Goal: Information Seeking & Learning: Learn about a topic

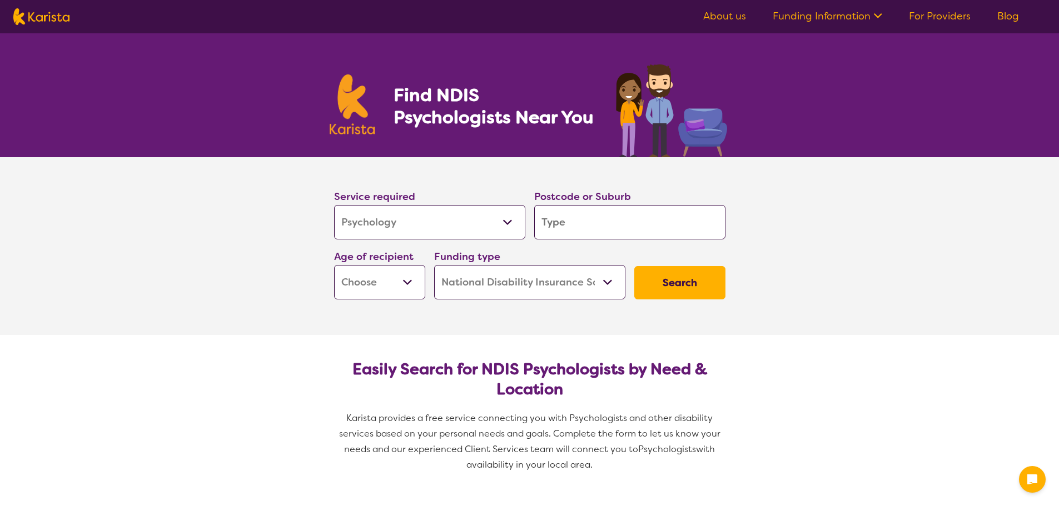
select select "Psychology"
select select "NDIS"
select select "Psychology"
select select "NDIS"
click at [567, 228] on input "search" at bounding box center [629, 222] width 191 height 34
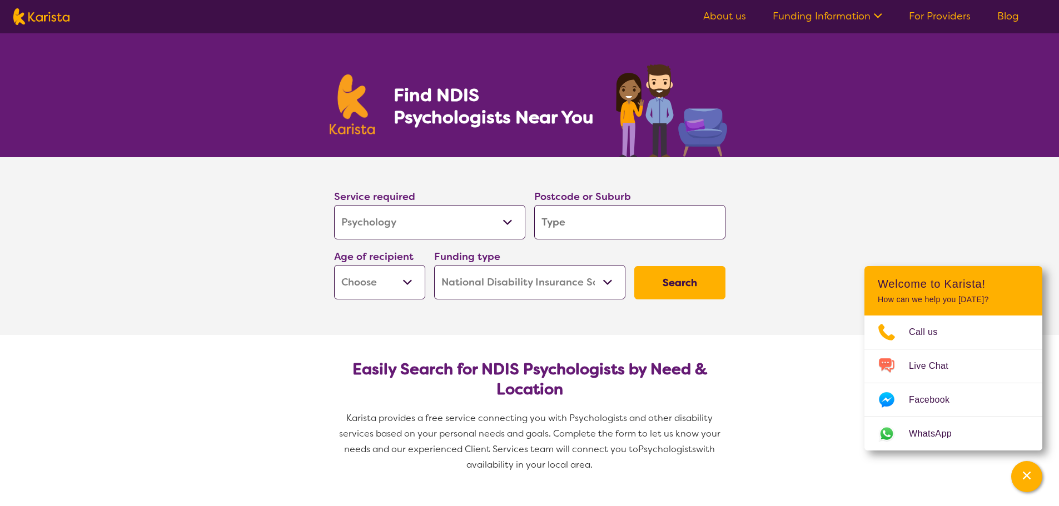
type input "3060"
click at [592, 248] on em "3060" at bounding box center [590, 253] width 23 height 12
click at [402, 290] on select "Early Childhood - 0 to 9 Child - 10 to 11 Adolescent - 12 to 17 Adult - 18 to 6…" at bounding box center [379, 282] width 91 height 34
select select "AS"
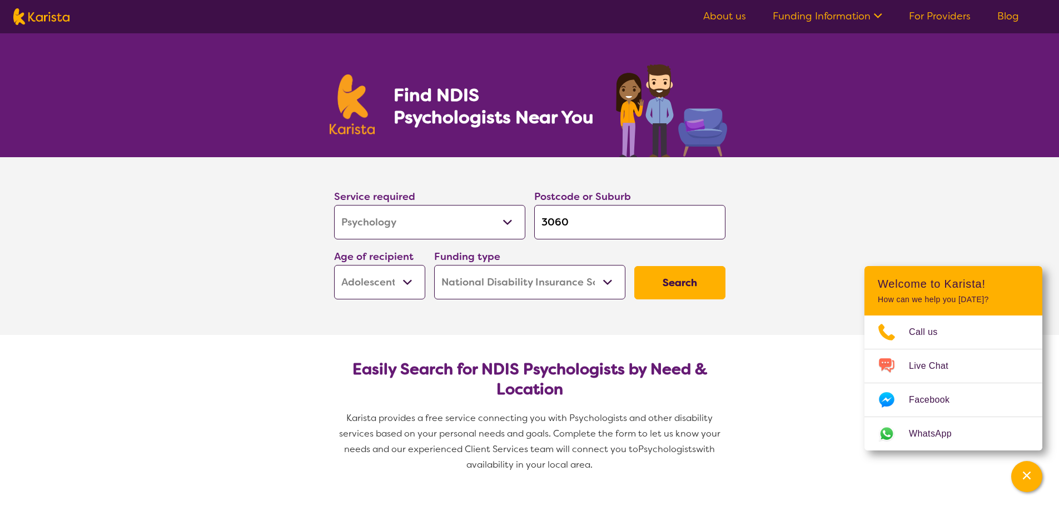
click at [334, 265] on select "Early Childhood - 0 to 9 Child - 10 to 11 Adolescent - 12 to 17 Adult - 18 to 6…" at bounding box center [379, 282] width 91 height 34
select select "AS"
click at [554, 286] on select "Home Care Package (HCP) National Disability Insurance Scheme (NDIS) I don't know" at bounding box center [529, 282] width 191 height 34
select select "i-don-t-know"
click at [434, 265] on select "Home Care Package (HCP) National Disability Insurance Scheme (NDIS) I don't know" at bounding box center [529, 282] width 191 height 34
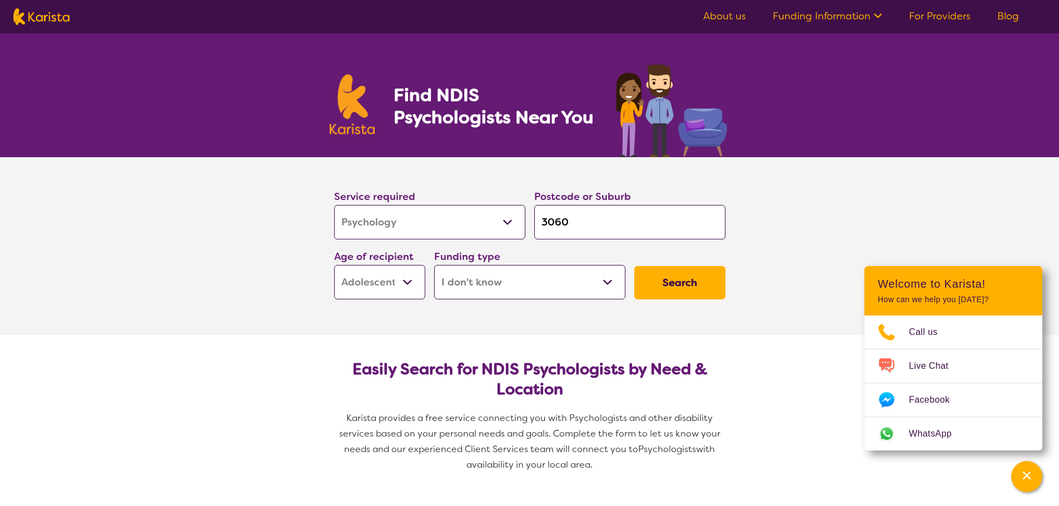
select select "i-don-t-know"
click at [697, 281] on button "Search" at bounding box center [679, 282] width 91 height 33
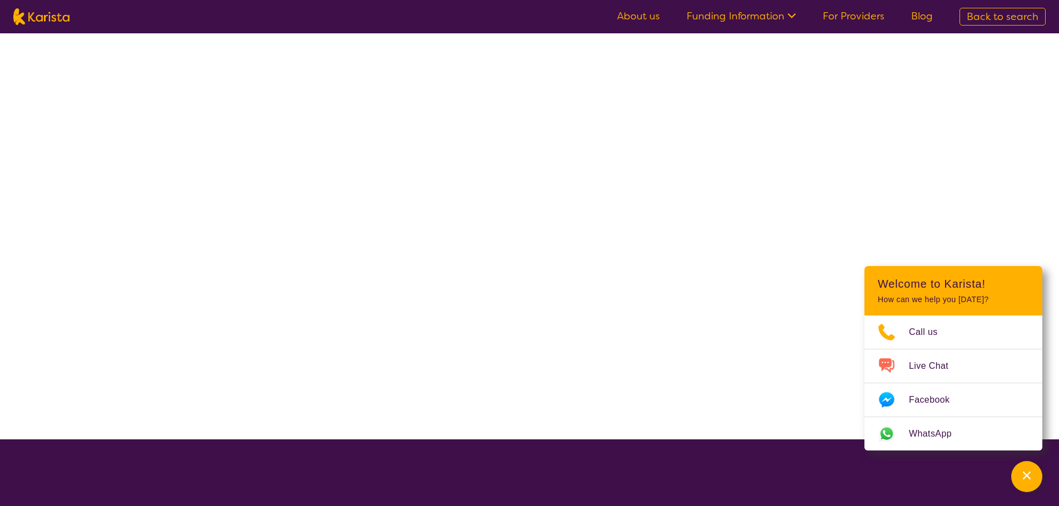
select select "Psychology"
select select "AS"
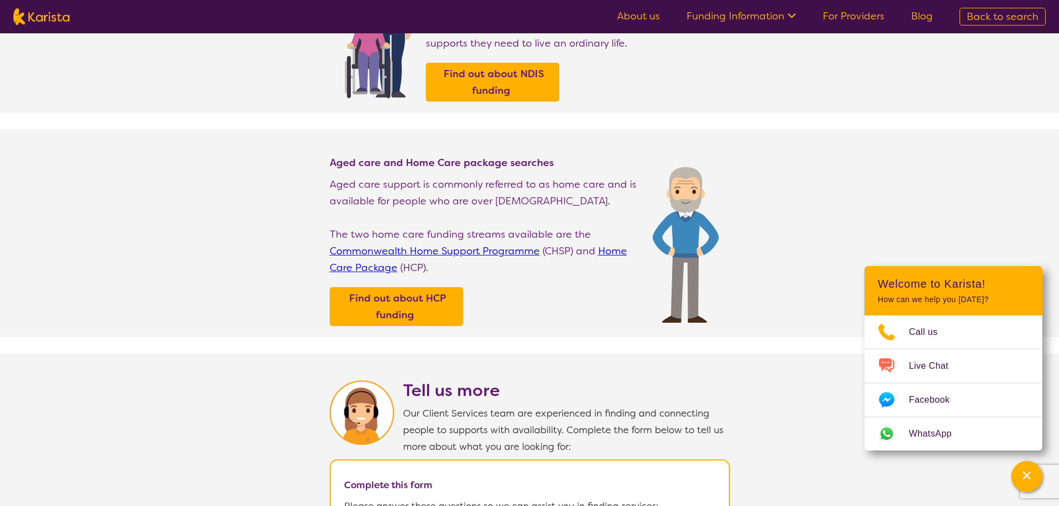
scroll to position [222, 0]
select select "Psychology"
select select "AS"
select select "NDIS"
select select "Psychology"
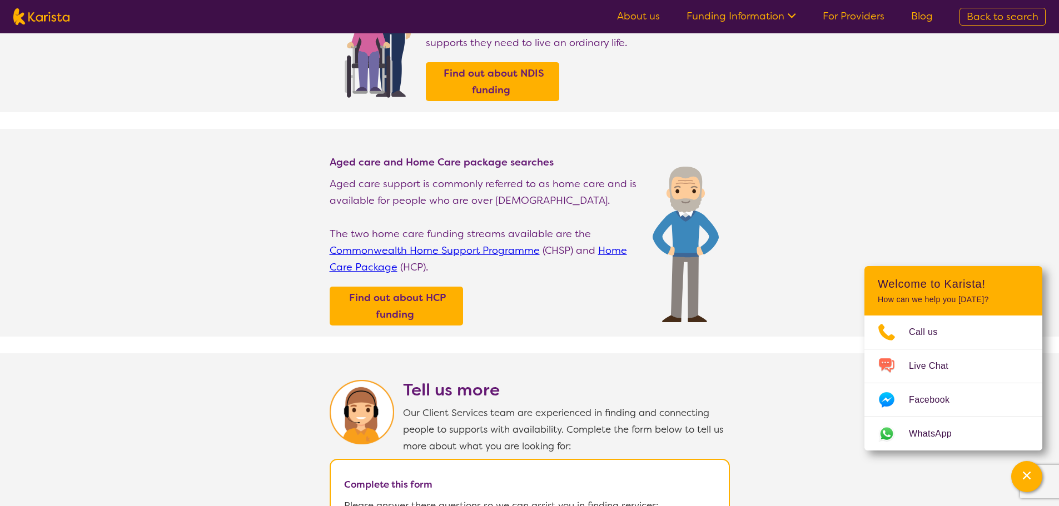
select select "AS"
select select "NDIS"
